Goal: Use online tool/utility: Use online tool/utility

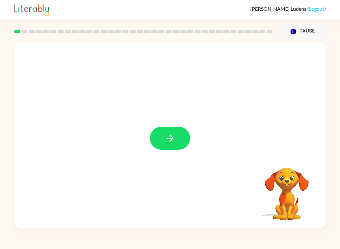
click at [170, 131] on button "button" at bounding box center [170, 138] width 40 height 23
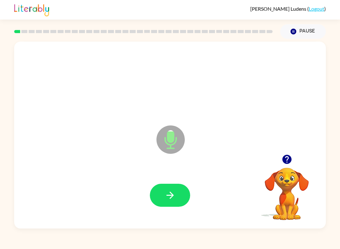
click at [166, 195] on icon "button" at bounding box center [170, 195] width 11 height 11
click at [167, 199] on icon "button" at bounding box center [170, 195] width 11 height 11
click at [175, 195] on icon "button" at bounding box center [170, 195] width 11 height 11
click at [167, 194] on icon "button" at bounding box center [170, 195] width 11 height 11
click at [159, 197] on button "button" at bounding box center [170, 195] width 40 height 23
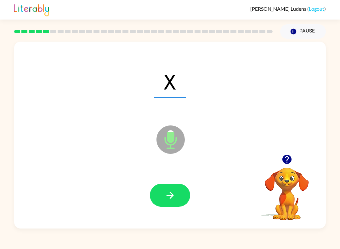
click at [159, 201] on button "button" at bounding box center [170, 195] width 40 height 23
click at [165, 194] on icon "button" at bounding box center [170, 195] width 11 height 11
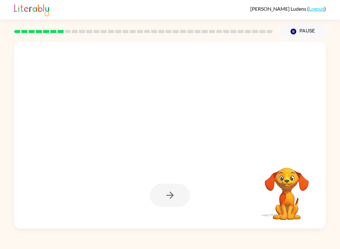
click at [168, 193] on div at bounding box center [170, 195] width 40 height 23
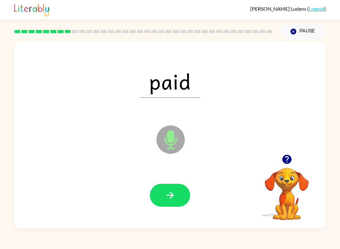
click at [164, 191] on button "button" at bounding box center [170, 195] width 40 height 23
click at [163, 191] on button "button" at bounding box center [170, 195] width 40 height 23
click at [171, 193] on icon "button" at bounding box center [169, 195] width 7 height 7
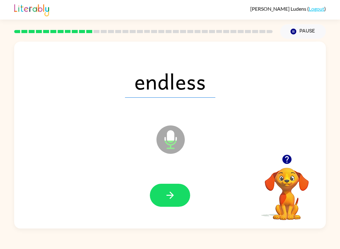
click at [166, 194] on icon "button" at bounding box center [170, 195] width 11 height 11
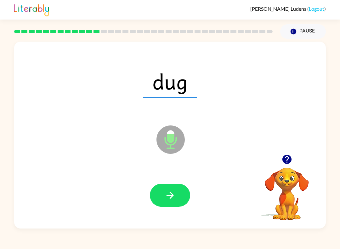
click at [172, 192] on icon "button" at bounding box center [170, 195] width 11 height 11
click at [164, 196] on button "button" at bounding box center [170, 195] width 40 height 23
click at [171, 177] on div at bounding box center [169, 195] width 299 height 54
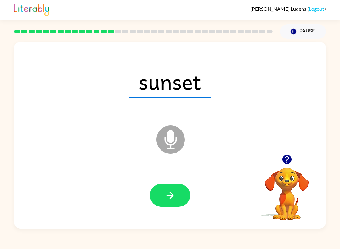
click at [162, 190] on button "button" at bounding box center [170, 195] width 40 height 23
click at [158, 198] on button "button" at bounding box center [170, 195] width 40 height 23
click at [162, 186] on button "button" at bounding box center [170, 195] width 40 height 23
click at [169, 192] on icon "button" at bounding box center [170, 195] width 11 height 11
click at [170, 176] on div at bounding box center [169, 195] width 299 height 54
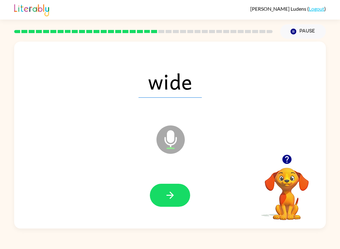
click at [168, 195] on icon "button" at bounding box center [169, 195] width 7 height 7
click at [174, 190] on icon "button" at bounding box center [170, 195] width 11 height 11
click at [160, 189] on button "button" at bounding box center [170, 195] width 40 height 23
click at [171, 190] on icon "button" at bounding box center [170, 195] width 11 height 11
click at [166, 202] on button "button" at bounding box center [170, 195] width 40 height 23
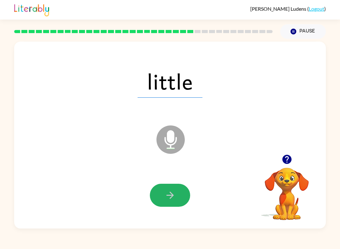
click at [169, 201] on button "button" at bounding box center [170, 195] width 40 height 23
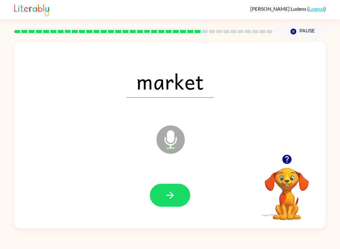
click at [171, 185] on button "button" at bounding box center [170, 195] width 40 height 23
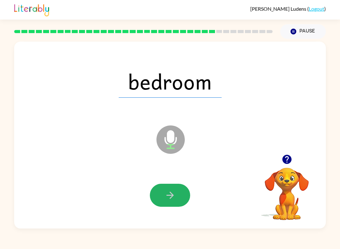
click at [171, 199] on icon "button" at bounding box center [170, 195] width 11 height 11
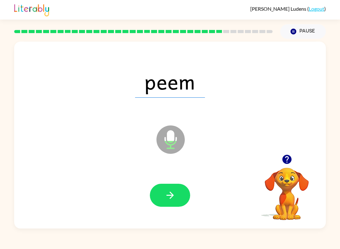
click at [177, 188] on button "button" at bounding box center [170, 195] width 40 height 23
click at [170, 193] on icon "button" at bounding box center [170, 195] width 11 height 11
click at [165, 194] on icon "button" at bounding box center [170, 195] width 11 height 11
click at [164, 189] on button "button" at bounding box center [170, 195] width 40 height 23
click at [157, 209] on div at bounding box center [169, 195] width 299 height 54
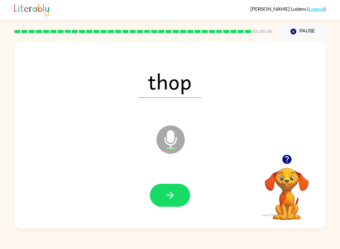
click at [170, 197] on icon "button" at bounding box center [170, 195] width 11 height 11
click at [169, 203] on button "button" at bounding box center [170, 195] width 40 height 23
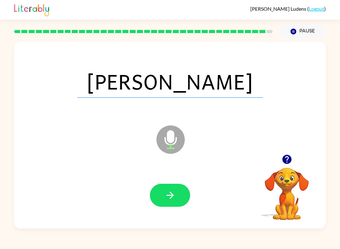
click at [167, 201] on button "button" at bounding box center [170, 195] width 40 height 23
